Goal: Task Accomplishment & Management: Manage account settings

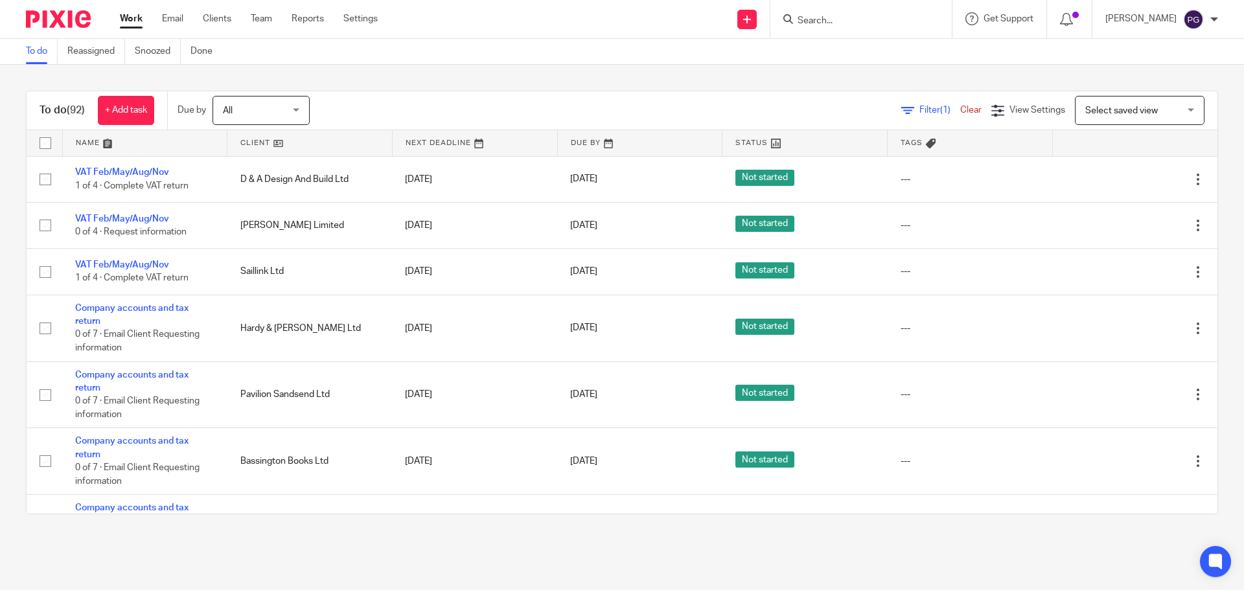
click at [177, 18] on link "Email" at bounding box center [172, 18] width 21 height 13
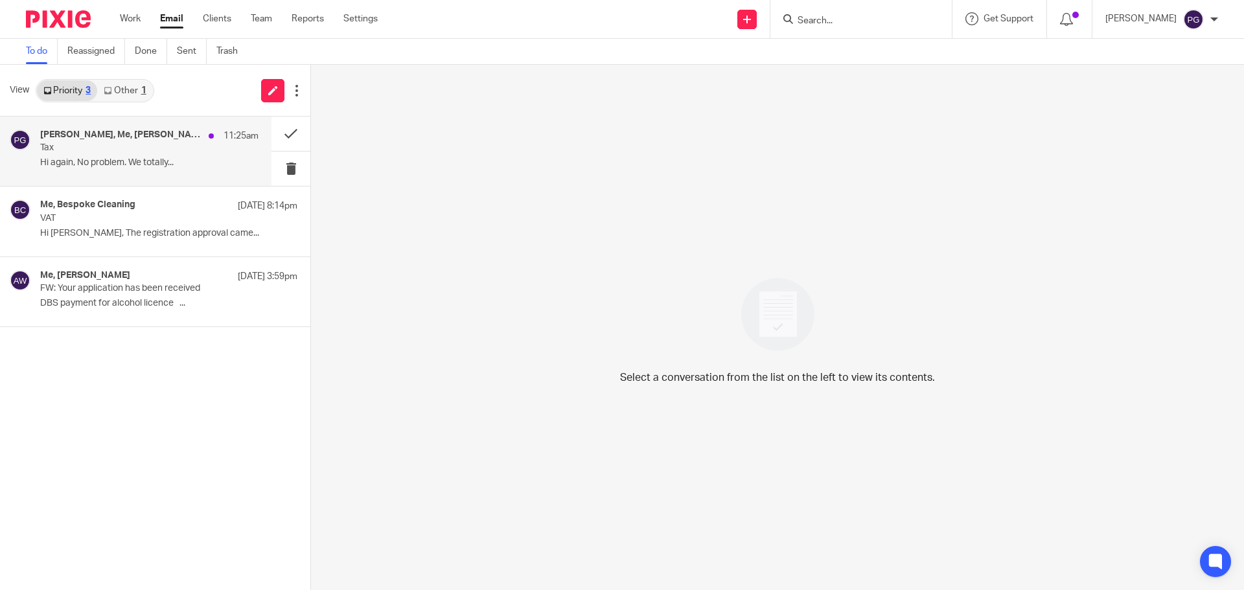
click at [107, 148] on p "Tax" at bounding box center [127, 148] width 175 height 11
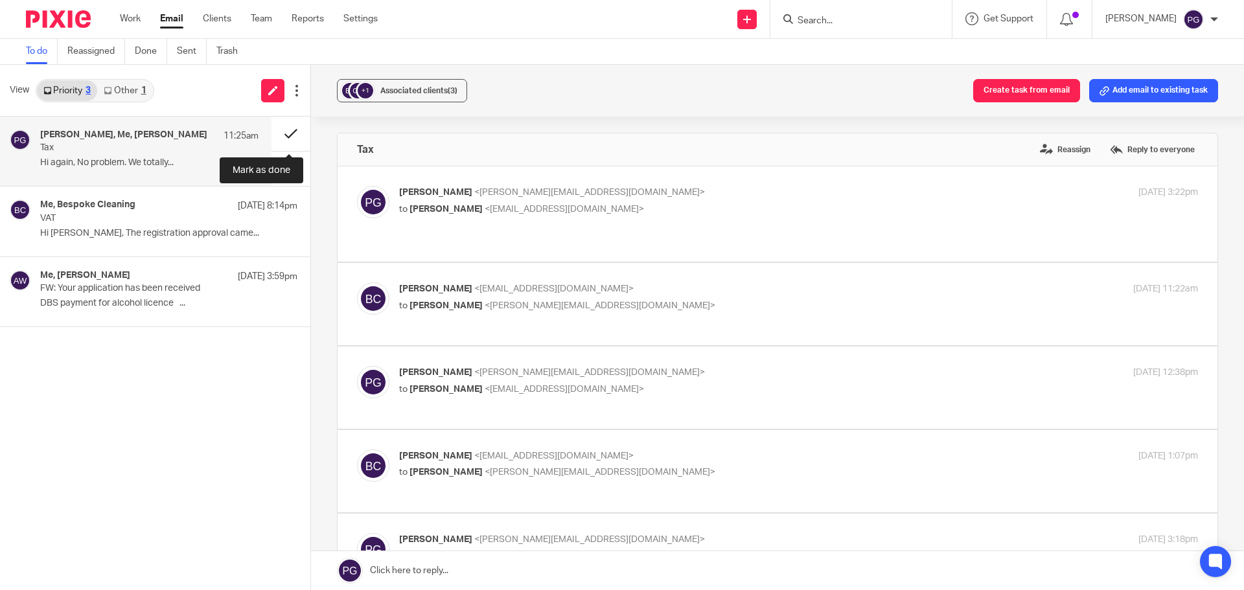
click at [296, 131] on button at bounding box center [290, 134] width 39 height 34
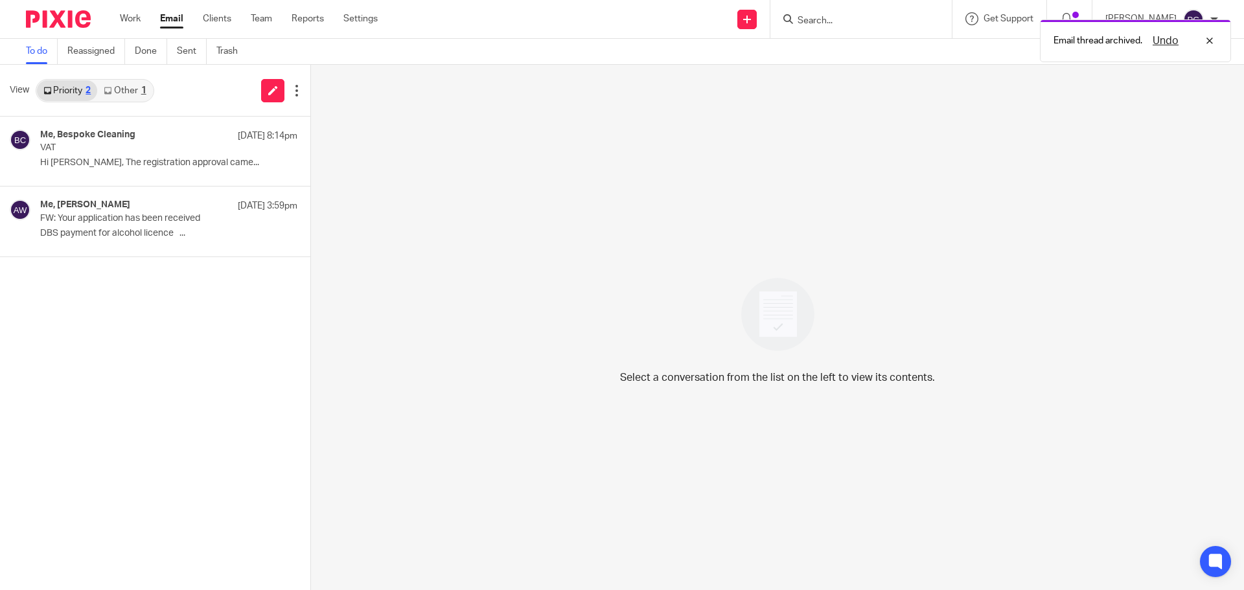
click at [136, 89] on link "Other 1" at bounding box center [124, 90] width 55 height 21
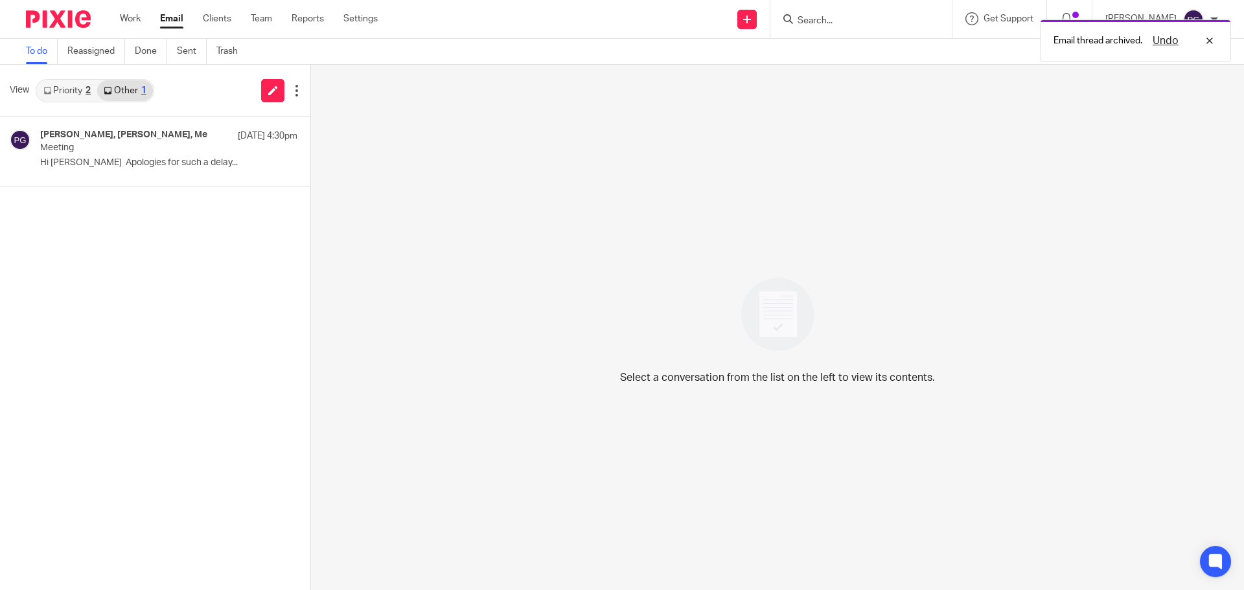
click at [82, 97] on link "Priority 2" at bounding box center [67, 90] width 60 height 21
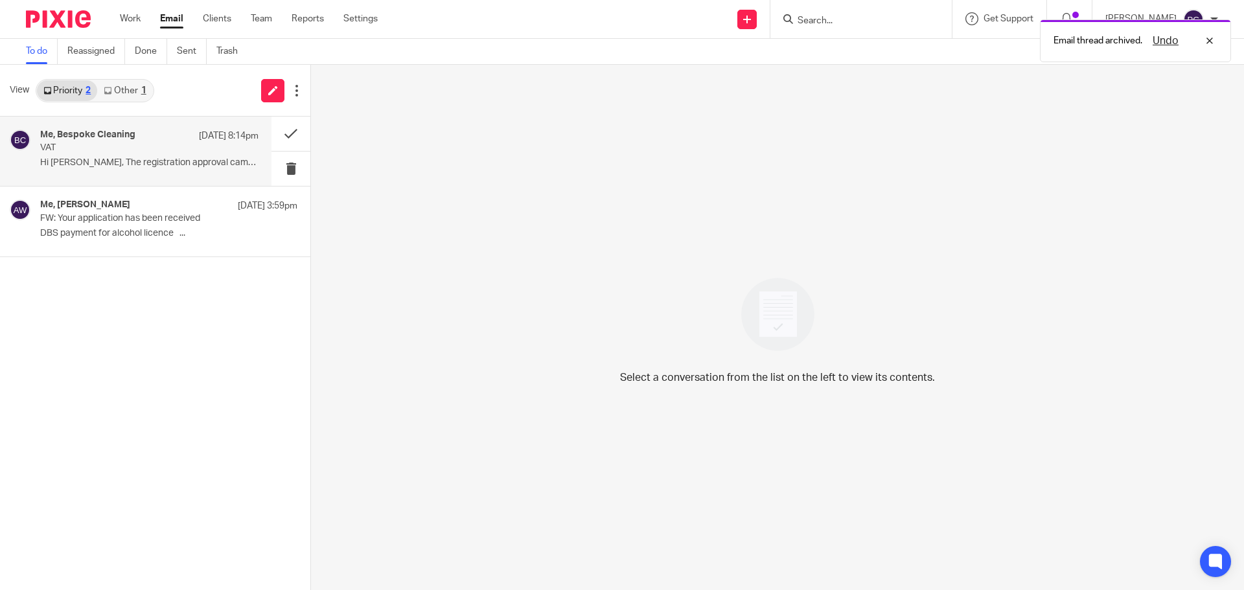
click at [102, 155] on div "Me, Bespoke Cleaning 17 Sep 8:14pm VAT Hi Philip, The registration approval cam…" at bounding box center [149, 151] width 218 height 43
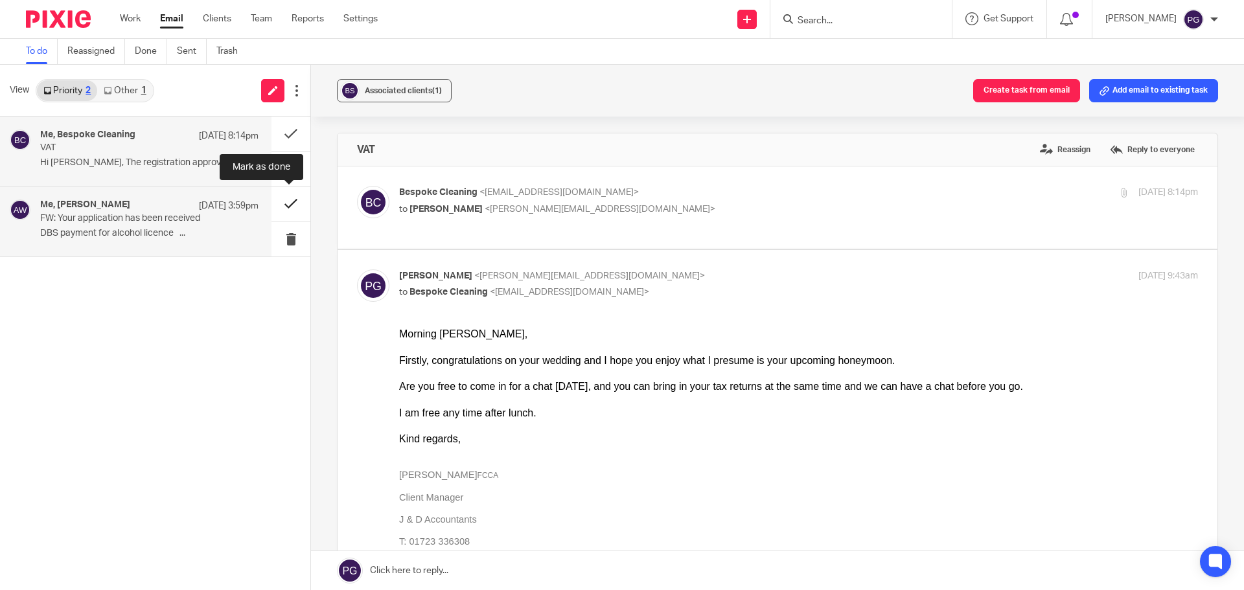
click at [298, 205] on button at bounding box center [290, 204] width 39 height 34
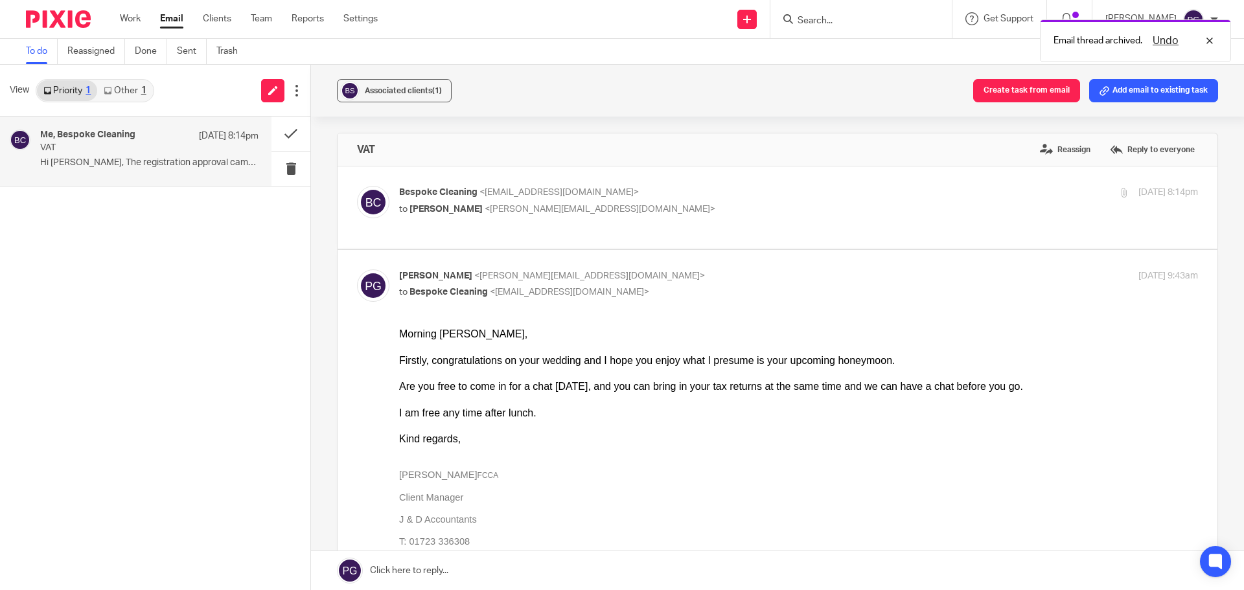
click at [124, 95] on link "Other 1" at bounding box center [124, 90] width 55 height 21
click at [135, 132] on h4 "awjesson, Joyce Jesson, Me" at bounding box center [116, 135] width 152 height 11
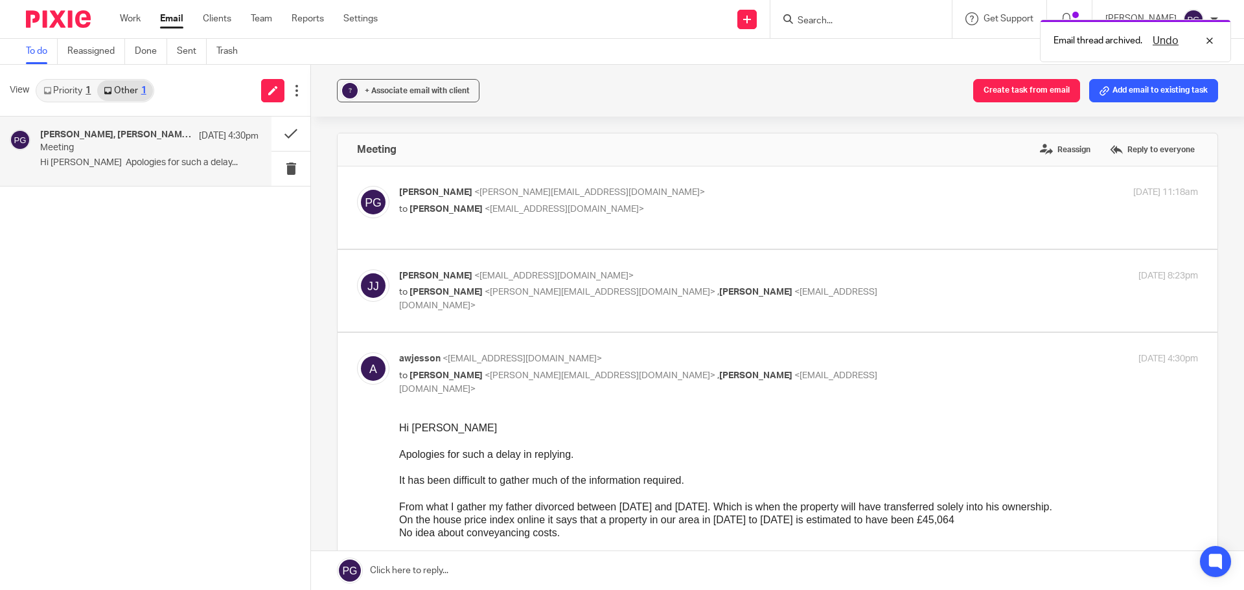
click at [69, 98] on link "Priority 1" at bounding box center [67, 90] width 60 height 21
click at [82, 145] on p "VAT" at bounding box center [127, 148] width 175 height 11
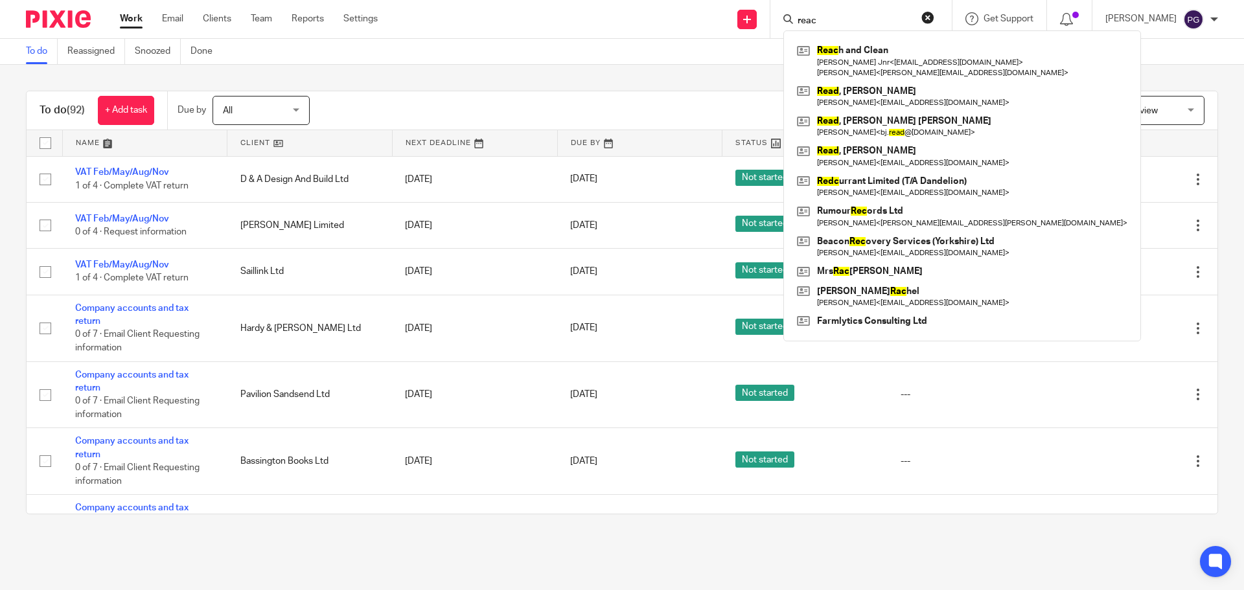
type input "reac"
click at [167, 12] on link "Email" at bounding box center [172, 18] width 21 height 13
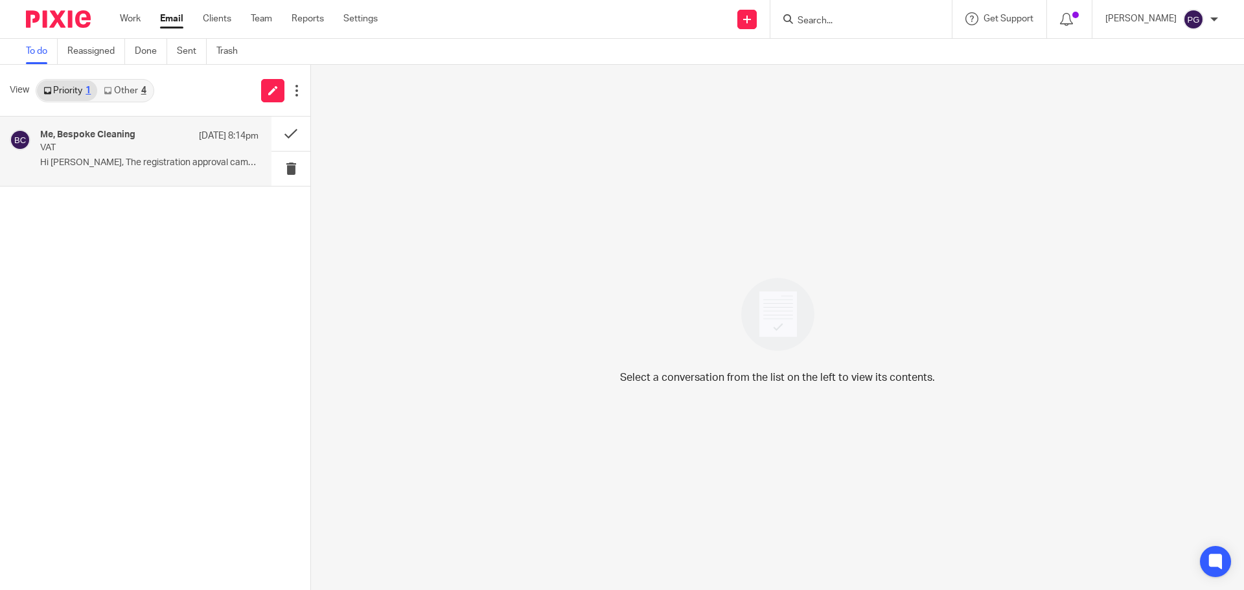
click at [112, 136] on h4 "Me, Bespoke Cleaning" at bounding box center [87, 135] width 95 height 11
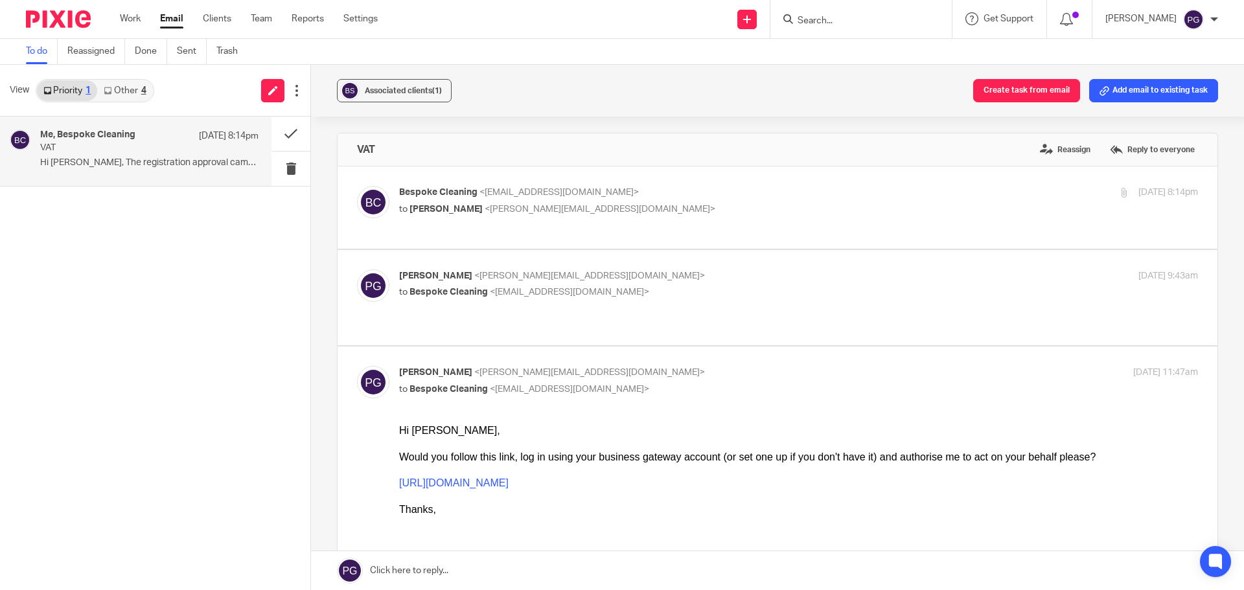
click at [133, 83] on link "Other 4" at bounding box center [124, 90] width 55 height 21
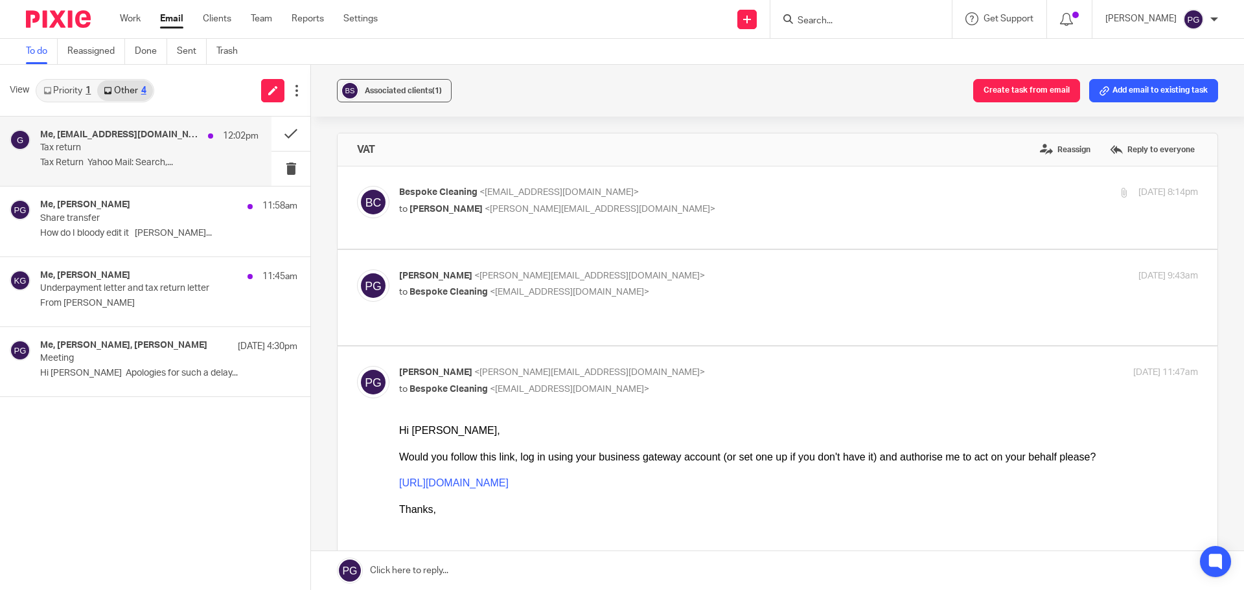
click at [124, 149] on p "Tax return" at bounding box center [127, 148] width 175 height 11
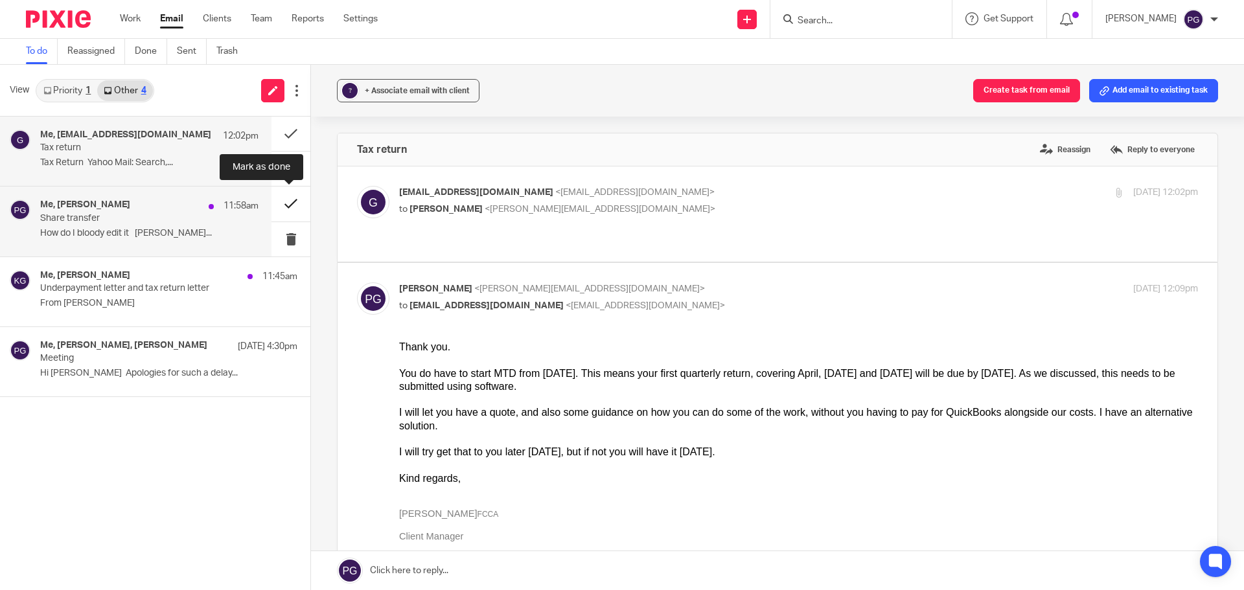
click at [294, 209] on button at bounding box center [290, 204] width 39 height 34
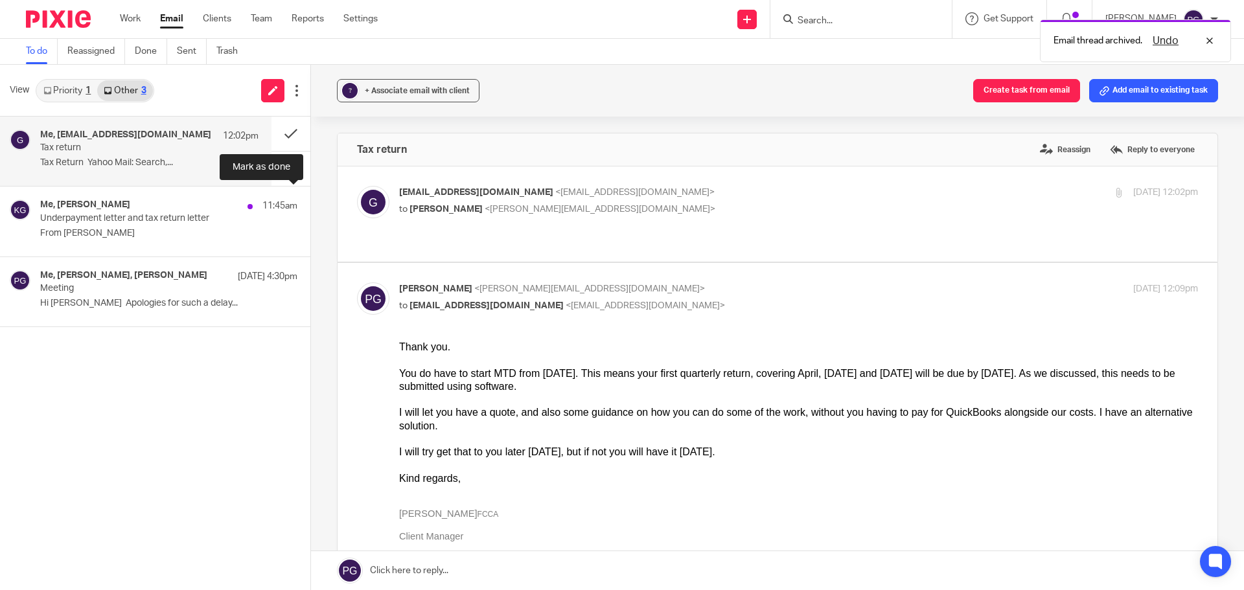
click at [310, 209] on button at bounding box center [315, 204] width 10 height 34
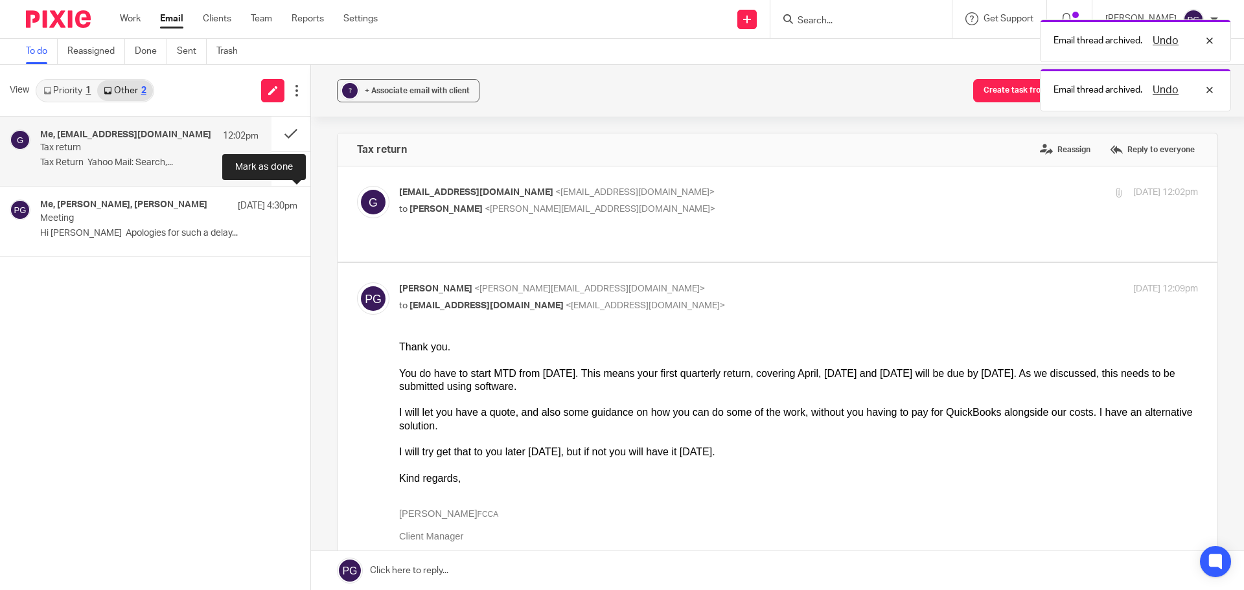
click at [310, 209] on button at bounding box center [315, 204] width 10 height 34
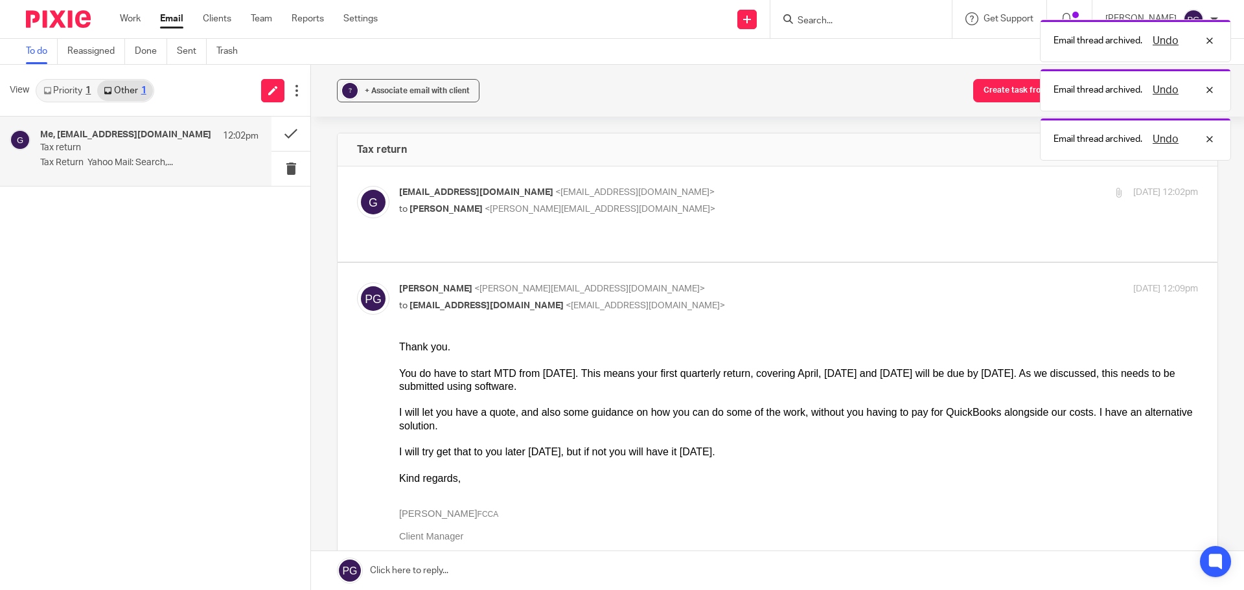
click at [61, 83] on link "Priority 1" at bounding box center [67, 90] width 60 height 21
click at [81, 123] on div "Me, Bespoke Cleaning 17 Sep 8:14pm VAT Hi Philip, The registration approval cam…" at bounding box center [135, 151] width 271 height 69
